Goal: Task Accomplishment & Management: Manage account settings

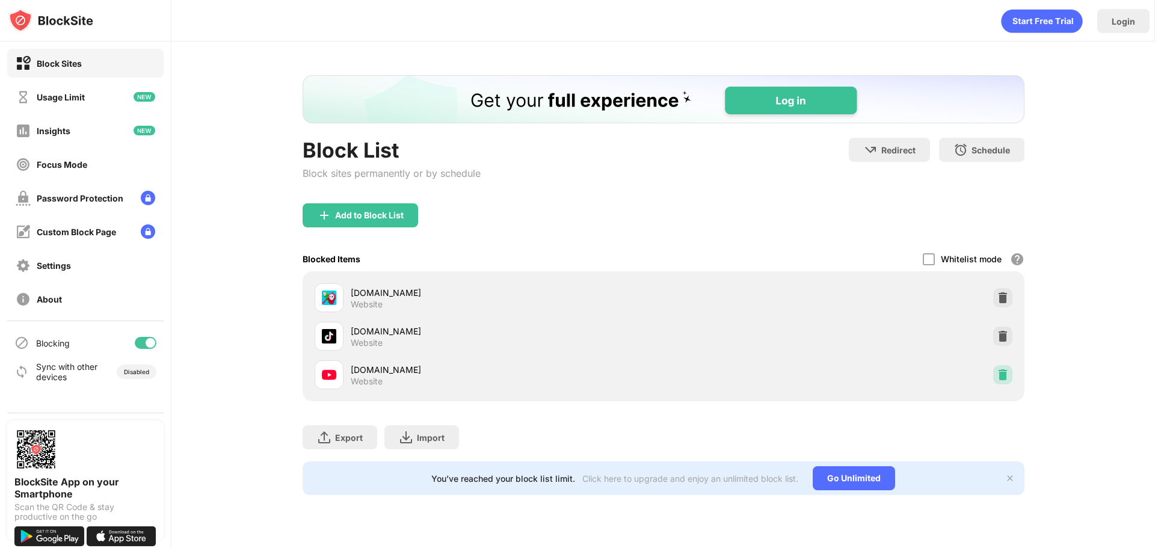
click at [1004, 366] on div at bounding box center [1002, 374] width 19 height 19
